Goal: Information Seeking & Learning: Understand process/instructions

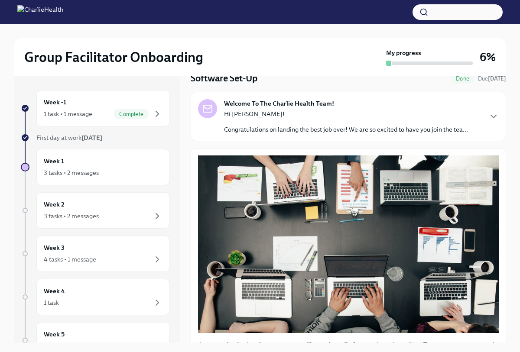
scroll to position [36, 0]
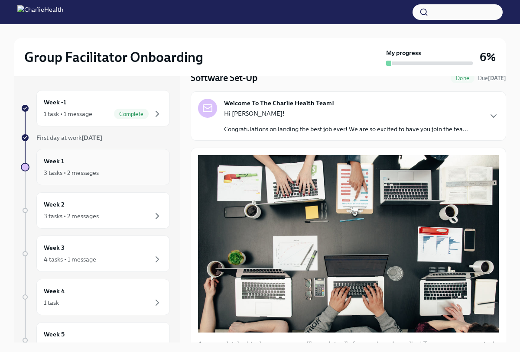
click at [91, 176] on div "3 tasks • 2 messages" at bounding box center [71, 173] width 55 height 9
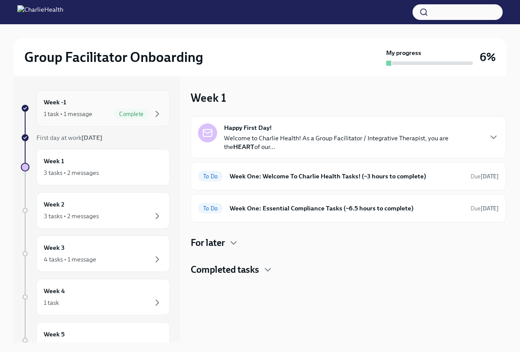
click at [90, 105] on div "Week -1 1 task • 1 message Complete" at bounding box center [103, 109] width 119 height 22
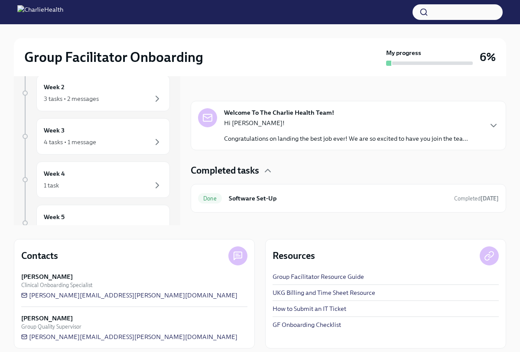
scroll to position [124, 0]
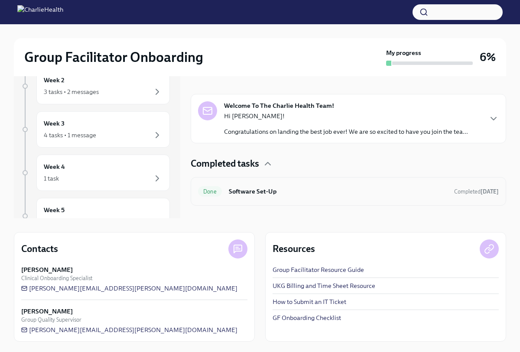
click at [287, 188] on h6 "Software Set-Up" at bounding box center [338, 192] width 218 height 10
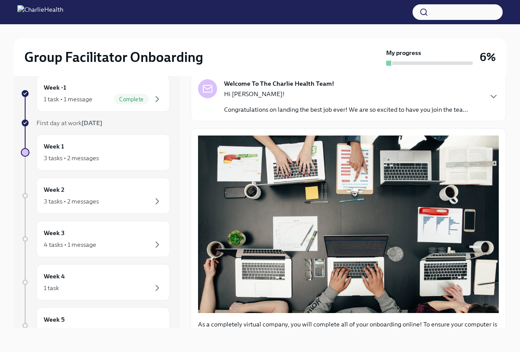
scroll to position [42, 0]
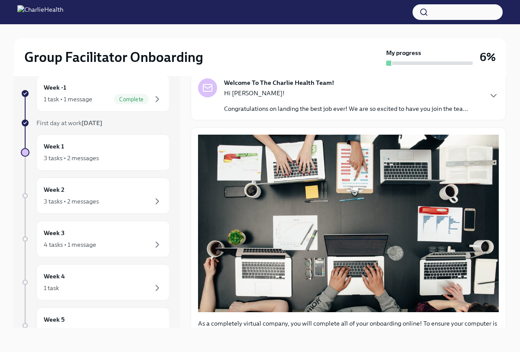
click at [445, 103] on div "Hi [PERSON_NAME]! Congratulations on landing the best job ever! We are so excit…" at bounding box center [346, 101] width 244 height 24
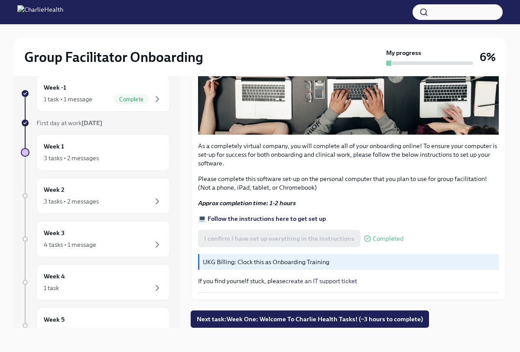
scroll to position [629, 0]
click at [302, 316] on span "Next task : Week One: Welcome To Charlie Health Tasks! (~3 hours to complete)" at bounding box center [310, 319] width 226 height 9
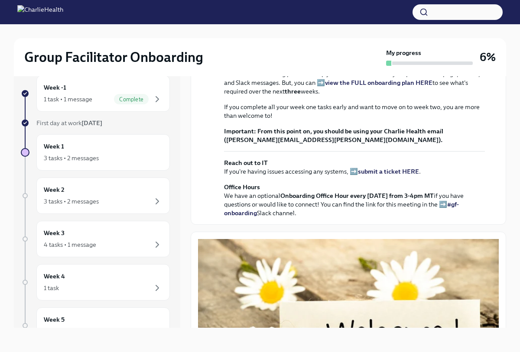
scroll to position [200, 0]
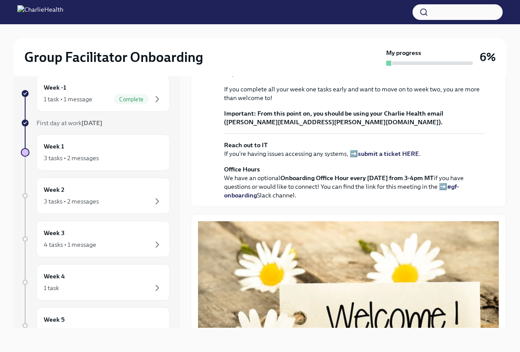
click at [347, 69] on strong "view the FULL onboarding plan HERE" at bounding box center [378, 65] width 107 height 8
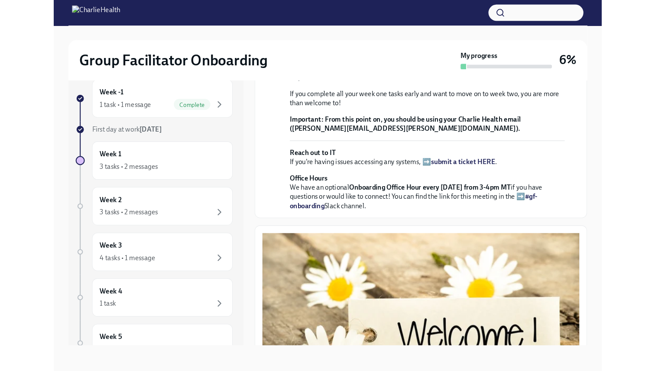
scroll to position [0, 0]
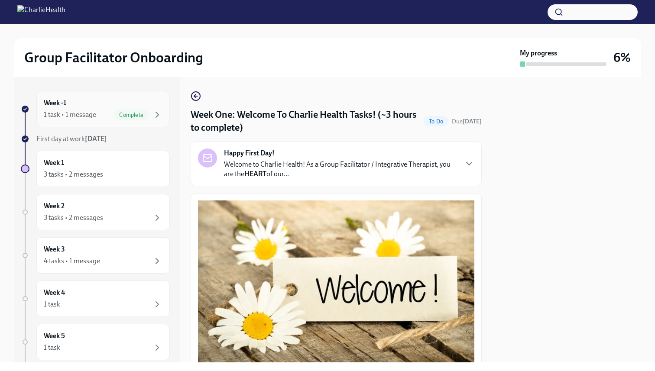
click at [79, 116] on div "1 task • 1 message" at bounding box center [70, 115] width 52 height 10
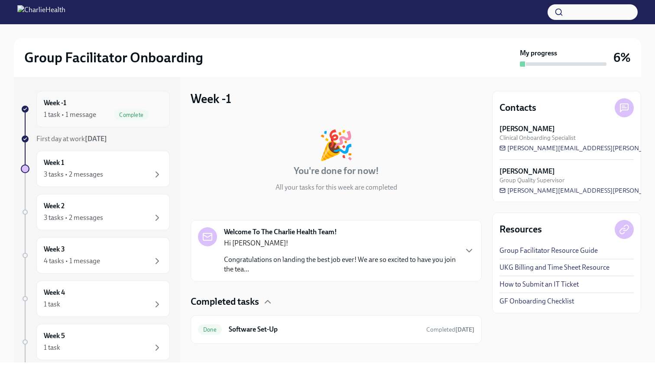
click at [113, 108] on div "Week -1 1 task • 1 message Complete" at bounding box center [103, 109] width 119 height 22
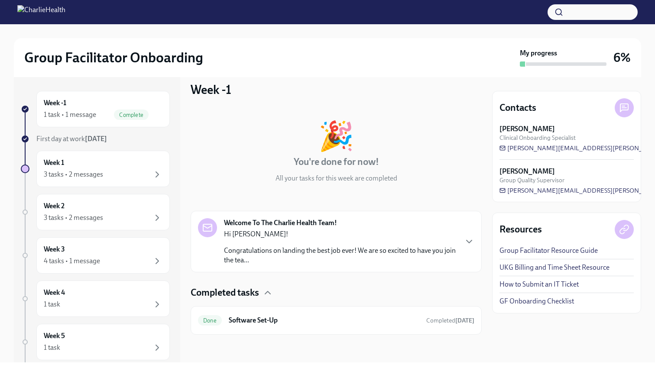
click at [89, 137] on strong "[DATE]" at bounding box center [96, 139] width 22 height 8
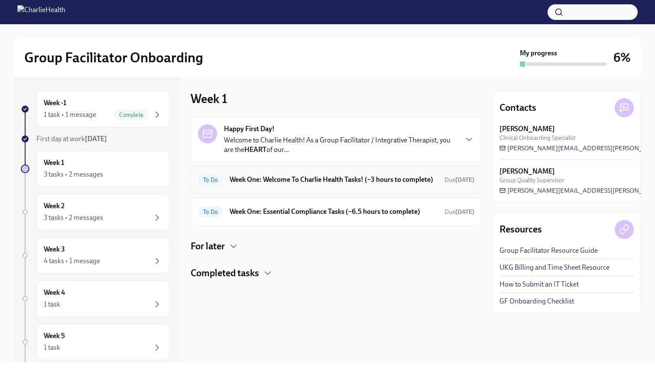
click at [288, 185] on h6 "Week One: Welcome To Charlie Health Tasks! (~3 hours to complete)" at bounding box center [334, 180] width 208 height 10
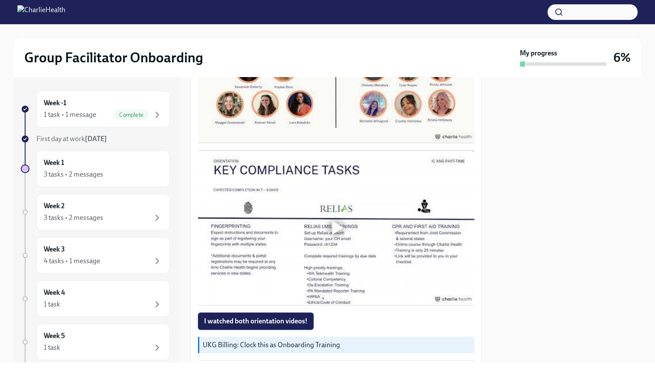
scroll to position [538, 0]
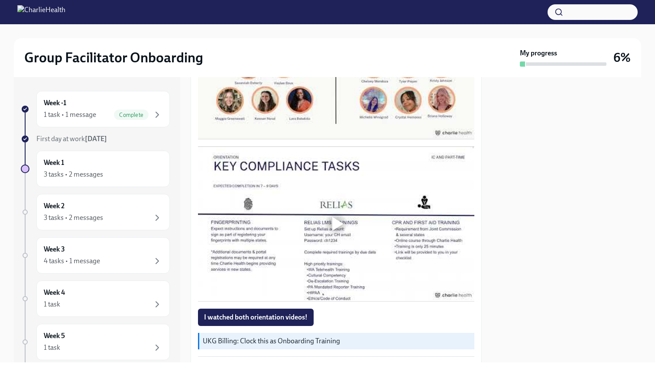
click at [269, 192] on div at bounding box center [336, 225] width 277 height 156
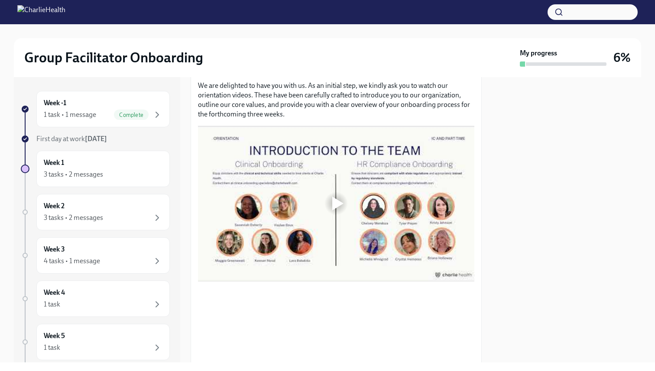
click at [269, 192] on div at bounding box center [336, 204] width 277 height 156
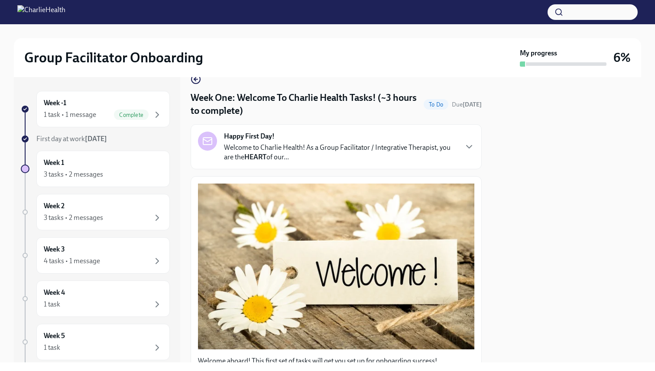
scroll to position [28, 0]
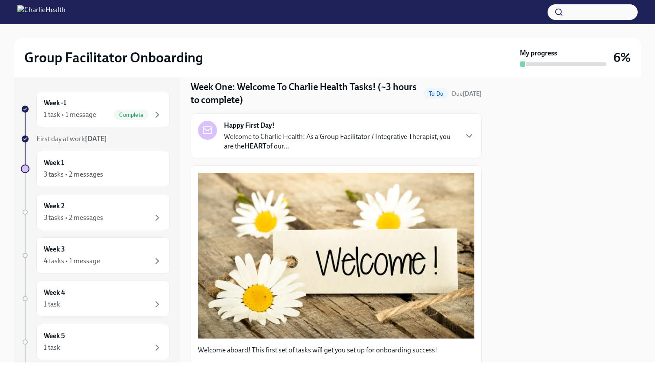
click at [257, 214] on button "Zoom image" at bounding box center [336, 256] width 277 height 166
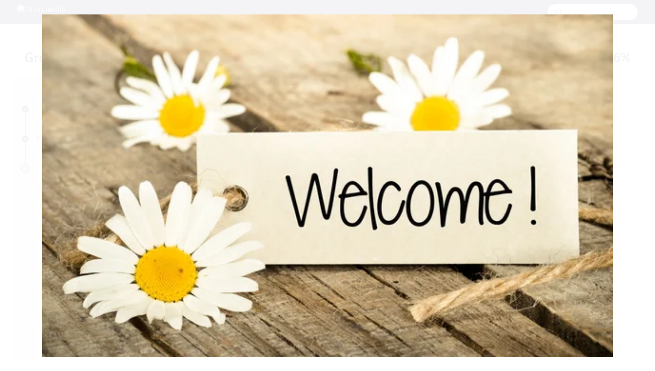
click at [272, 217] on button "Unzoom image" at bounding box center [327, 185] width 655 height 371
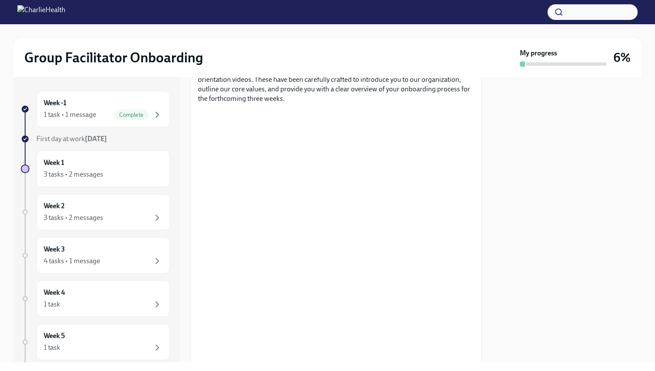
scroll to position [416, 0]
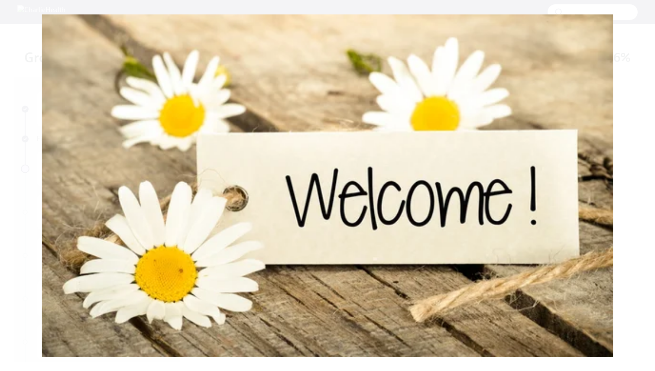
click at [0, 0] on button "Unzoom image" at bounding box center [327, 185] width 655 height 371
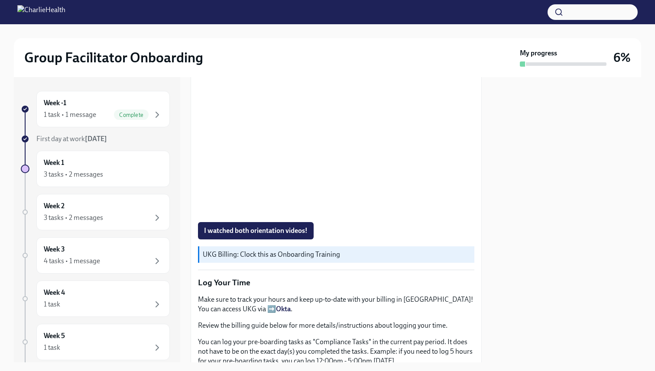
scroll to position [633, 0]
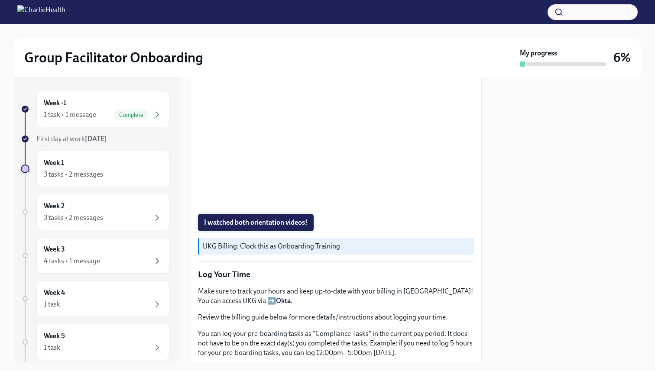
click at [293, 222] on span "I watched both orientation videos!" at bounding box center [256, 222] width 104 height 9
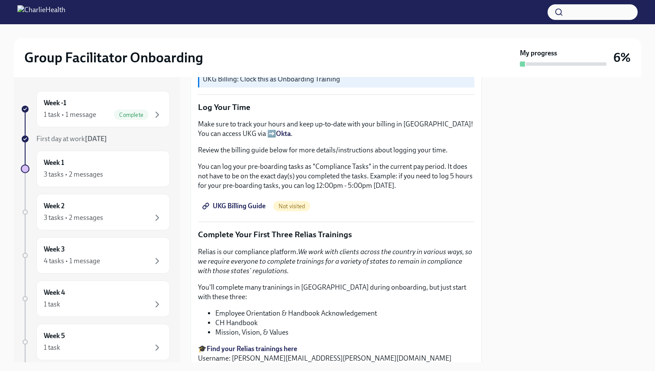
scroll to position [793, 0]
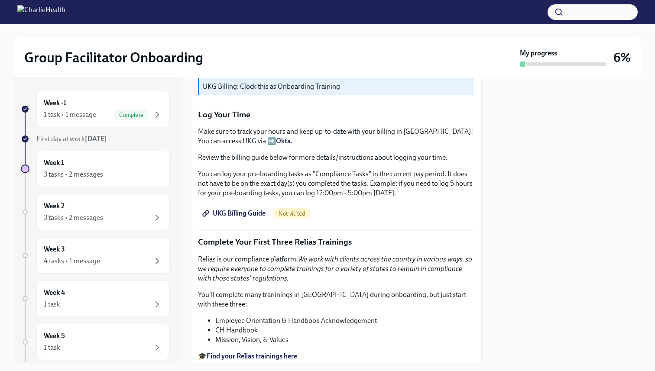
click at [254, 215] on span "UKG Billing Guide" at bounding box center [235, 213] width 62 height 9
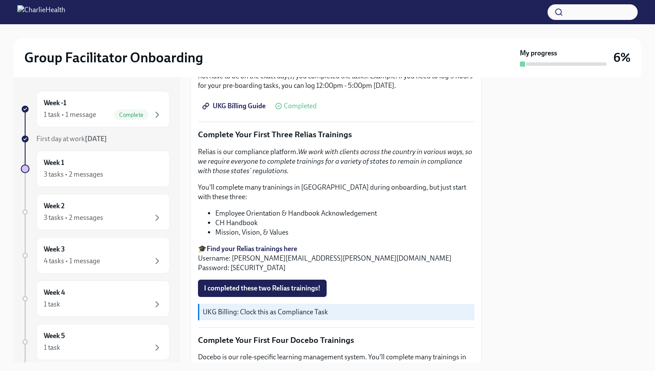
scroll to position [897, 0]
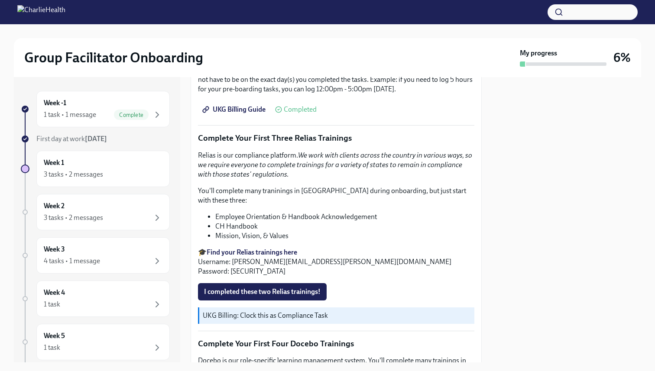
click at [262, 248] on strong "Find your Relias trainings here" at bounding box center [252, 252] width 91 height 8
click at [81, 168] on div "Week 1 3 tasks • 2 messages" at bounding box center [103, 169] width 119 height 22
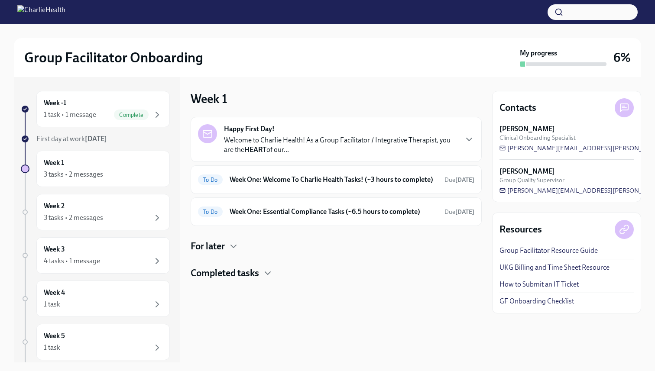
click at [406, 146] on p "Welcome to Charlie Health! As a Group Facilitator / Integrative Therapist, you …" at bounding box center [340, 145] width 233 height 19
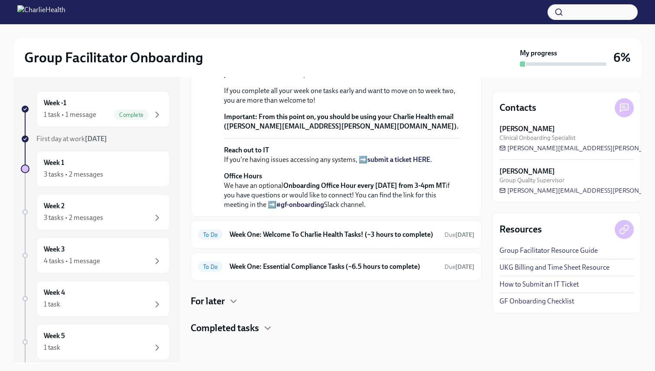
scroll to position [317, 0]
click at [346, 230] on h6 "Week One: Welcome To Charlie Health Tasks! (~3 hours to complete)" at bounding box center [334, 235] width 208 height 10
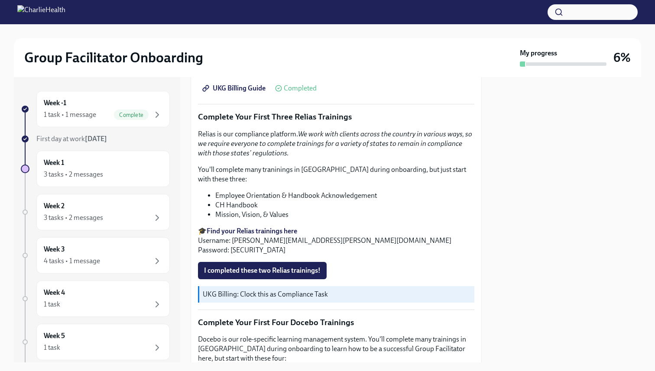
scroll to position [912, 0]
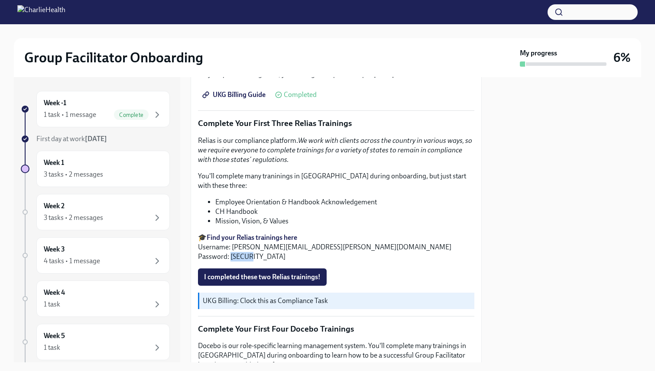
drag, startPoint x: 251, startPoint y: 246, endPoint x: 231, endPoint y: 246, distance: 19.9
click at [231, 246] on p "🎓 Find your Relias trainings here Username: [PERSON_NAME][EMAIL_ADDRESS][PERSON…" at bounding box center [336, 247] width 277 height 29
copy p "ch1234"
